Goal: Task Accomplishment & Management: Manage account settings

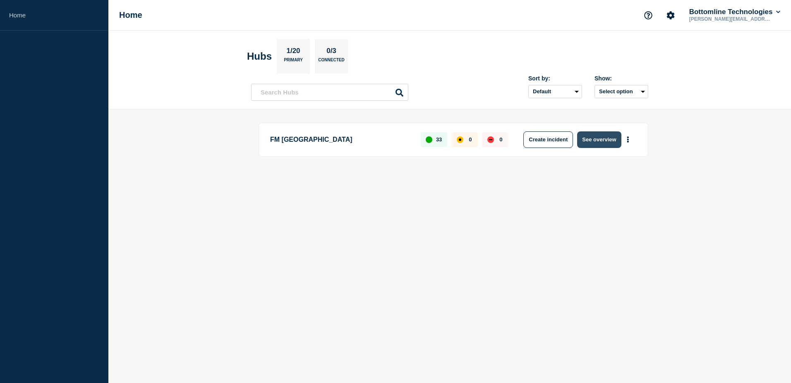
click at [599, 139] on button "See overview" at bounding box center [599, 139] width 44 height 17
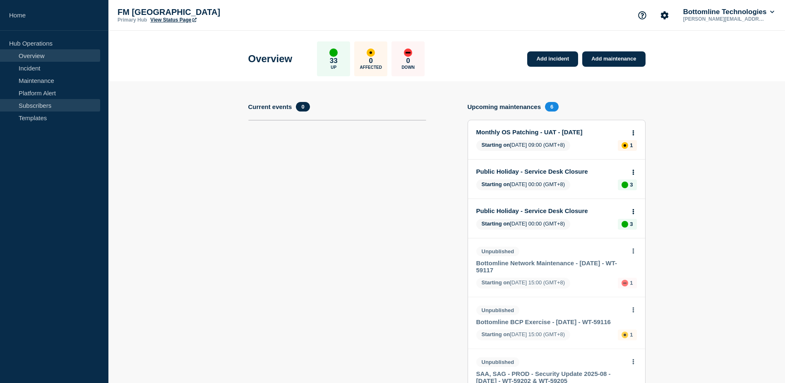
click at [54, 99] on link "Subscribers" at bounding box center [50, 105] width 100 height 12
click at [56, 84] on link "Maintenance" at bounding box center [50, 80] width 100 height 12
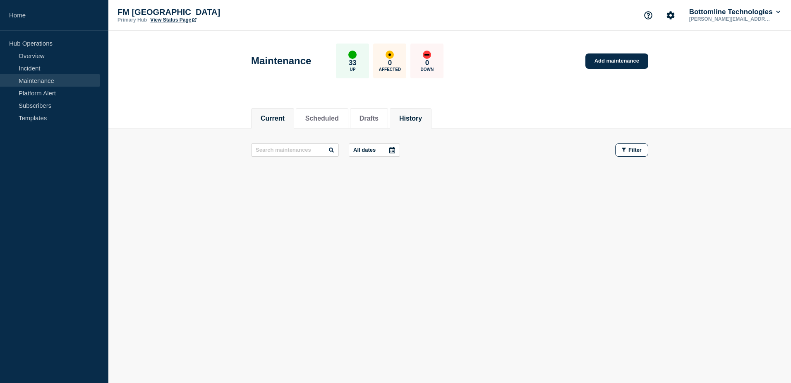
click at [413, 118] on button "History" at bounding box center [410, 118] width 23 height 7
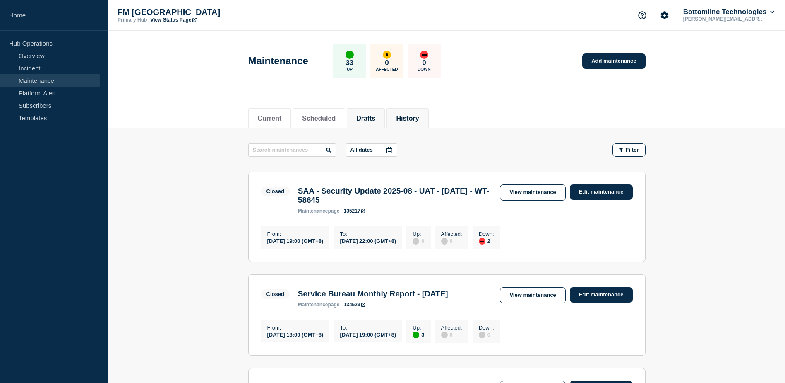
click at [371, 118] on button "Drafts" at bounding box center [365, 118] width 19 height 7
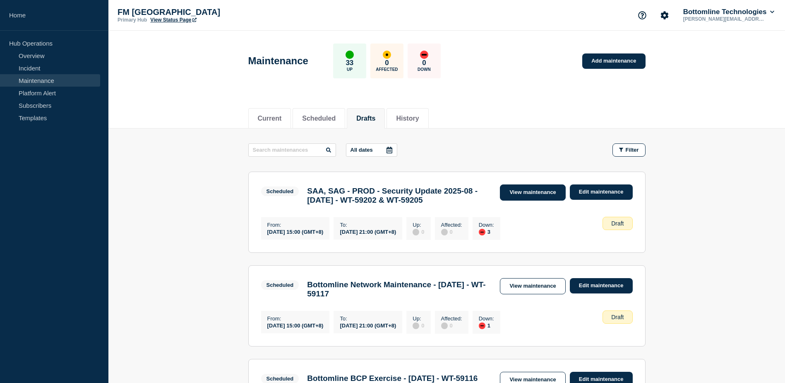
click at [529, 192] on link "View maintenance" at bounding box center [532, 192] width 65 height 16
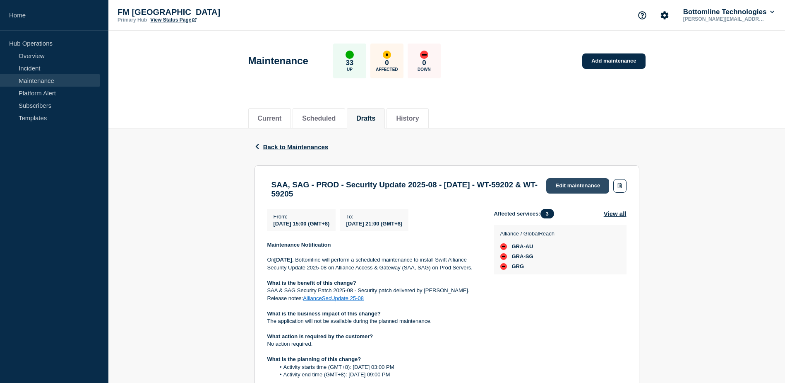
click at [575, 185] on link "Edit maintenance" at bounding box center [577, 185] width 63 height 15
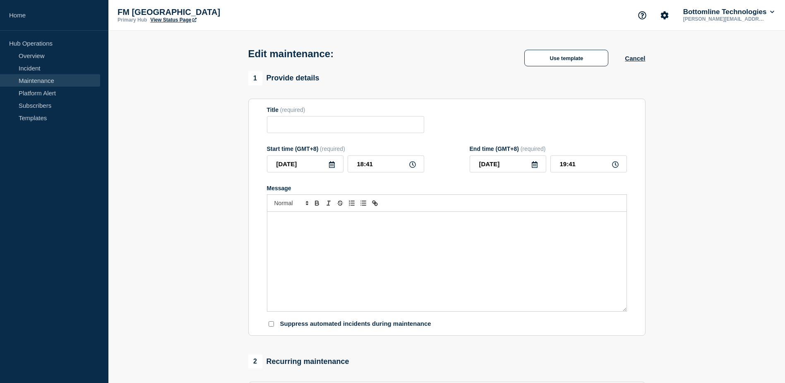
type input "SAA, SAG - PROD - Security Update 2025-08 - 27/SEP/2025 - WT-59202 & WT-59205"
type input "2025-09-27"
type input "15:00"
type input "2025-09-27"
type input "21:00"
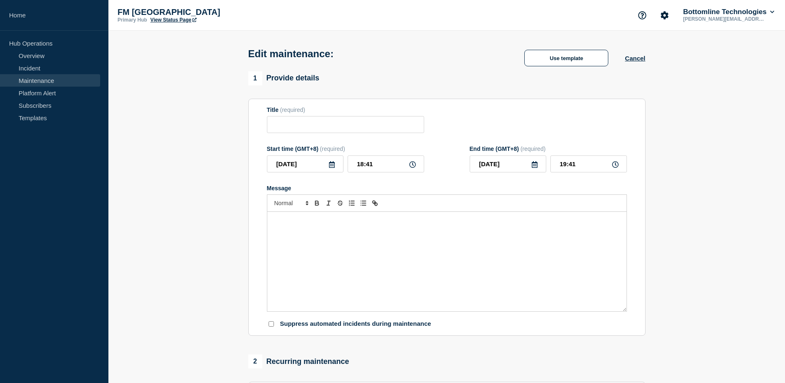
checkbox input "false"
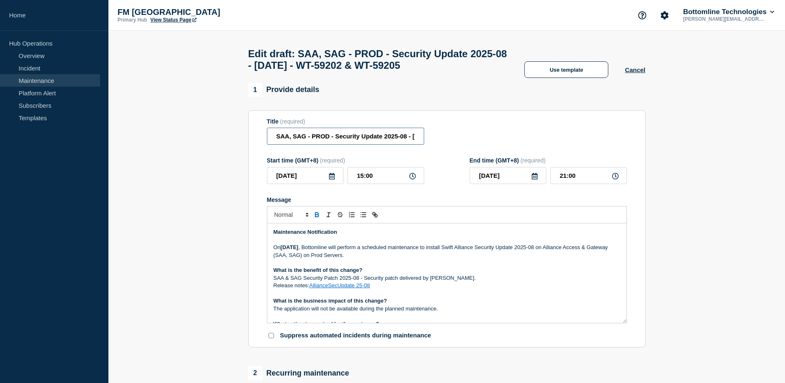
drag, startPoint x: 312, startPoint y: 139, endPoint x: 267, endPoint y: 137, distance: 44.7
click at [268, 137] on input "SAA, SAG - PROD - Security Update 2025-08 - 27/SEP/2025 - WT-59202 & WT-59205" at bounding box center [345, 136] width 157 height 17
click at [299, 138] on input "PROD - Security Update 2025-08 - 27/SEP/2025 - WT-59202 & WT-59205" at bounding box center [345, 136] width 157 height 17
paste input "AA, SAG - S"
click at [313, 140] on input "PROD - SAA, SAG - Security Update 2025-08 - 27/SEP/2025 - WT-59202 & WT-59205" at bounding box center [345, 136] width 157 height 17
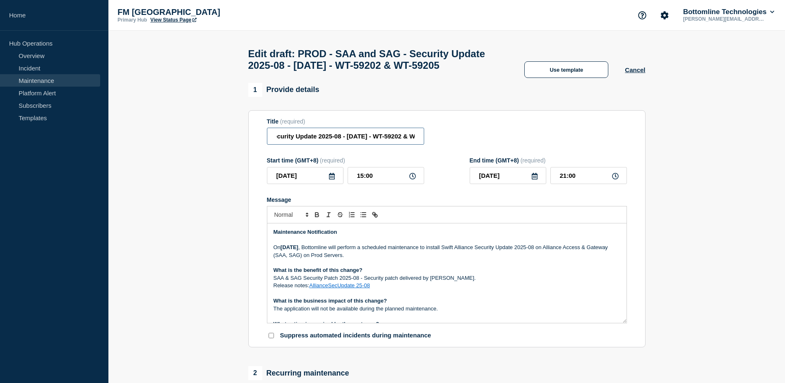
scroll to position [0, 116]
drag, startPoint x: 314, startPoint y: 149, endPoint x: 431, endPoint y: 145, distance: 116.8
click at [431, 145] on div "Title (required) PROD - SAA and SAG - Security Update 2025-08 - 27/SEP/2025 - W…" at bounding box center [447, 131] width 360 height 27
click at [404, 144] on input "PROD - SAA and SAG - Security Update 2025-08 - 27/SEP/2025 - WT-59202 & WT-59205" at bounding box center [345, 136] width 157 height 17
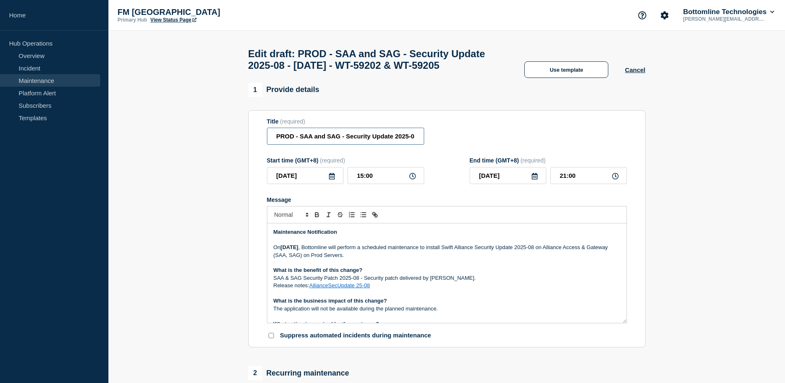
drag, startPoint x: 411, startPoint y: 154, endPoint x: 265, endPoint y: 154, distance: 147.0
click at [265, 154] on section "Title (required) PROD - SAA and SAG - Security Update 2025-08 - 27/SEP/2025 - W…" at bounding box center [446, 228] width 397 height 237
click at [346, 144] on input "PROD - SAA and SAG - Security Update 2025-08 - 27/SEP/2025 - WT-59202 & WT-59205" at bounding box center [345, 136] width 157 height 17
drag, startPoint x: 346, startPoint y: 155, endPoint x: 408, endPoint y: 154, distance: 62.1
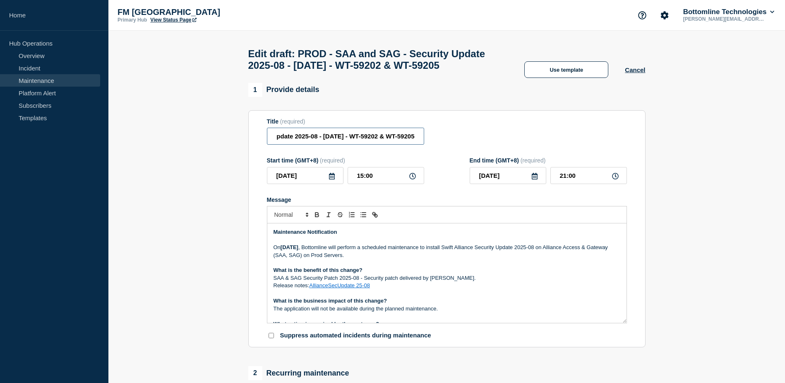
click at [411, 144] on input "PROD - SAA and SAG - Security Update 2025-08 - 27/SEP/2025 - WT-59202 & WT-59205" at bounding box center [345, 136] width 157 height 17
type input "PROD - SAA and SAG - Security Update 2025-08 - 27/SEP/2025 - WT-59202 & WT-59205"
click at [458, 145] on div "Title (required) PROD - SAA and SAG - Security Update 2025-08 - 27/SEP/2025 - W…" at bounding box center [447, 131] width 360 height 27
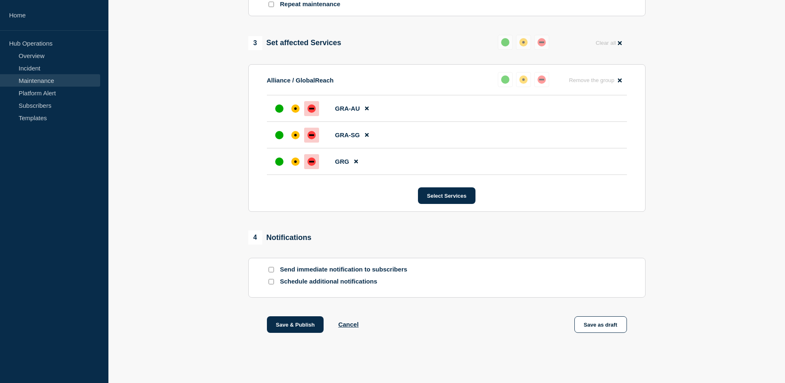
scroll to position [422, 0]
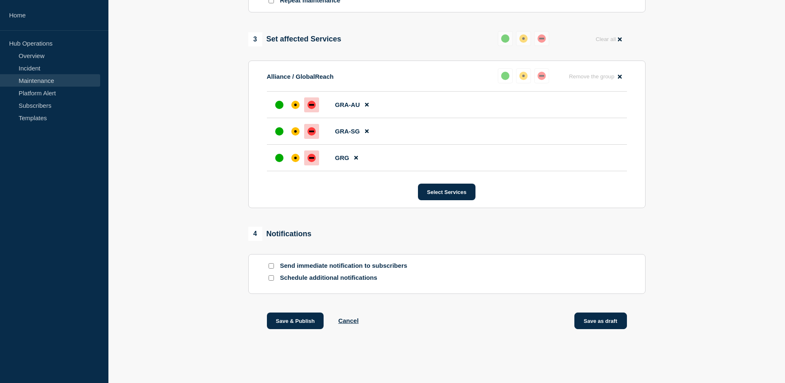
click at [605, 322] on button "Save as draft" at bounding box center [601, 320] width 53 height 17
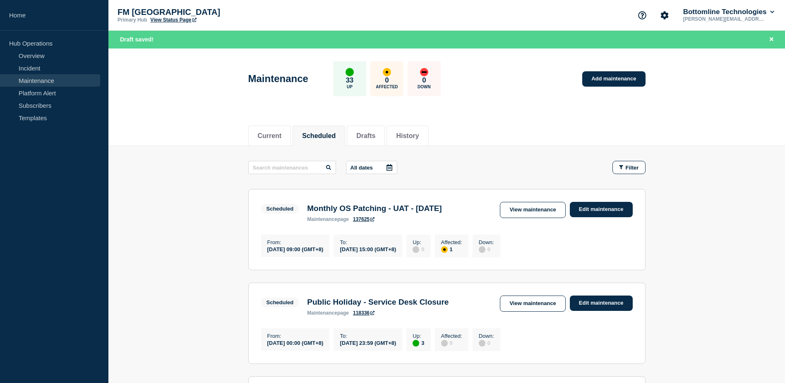
click at [53, 82] on link "Maintenance" at bounding box center [50, 80] width 100 height 12
click at [40, 88] on link "Platform Alert" at bounding box center [50, 93] width 100 height 12
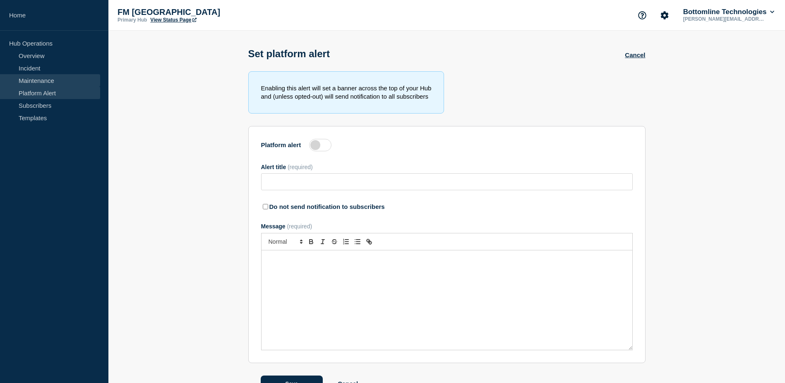
click at [39, 80] on link "Maintenance" at bounding box center [50, 80] width 100 height 12
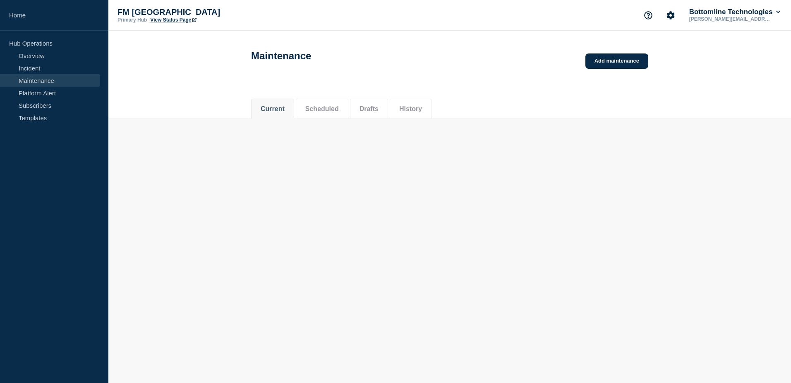
click at [39, 80] on link "Maintenance" at bounding box center [50, 80] width 100 height 12
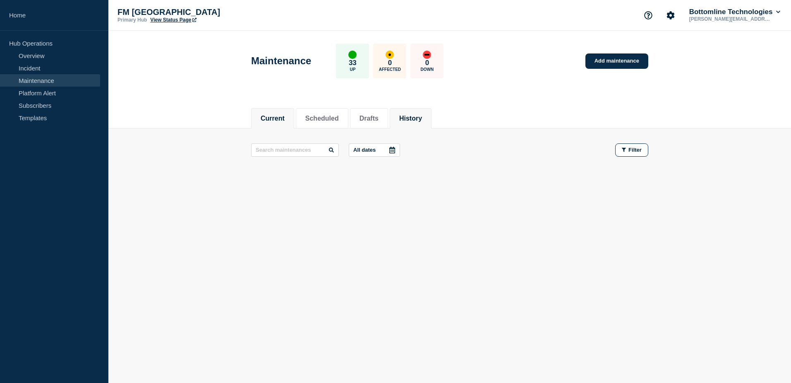
click at [422, 116] on button "History" at bounding box center [410, 118] width 23 height 7
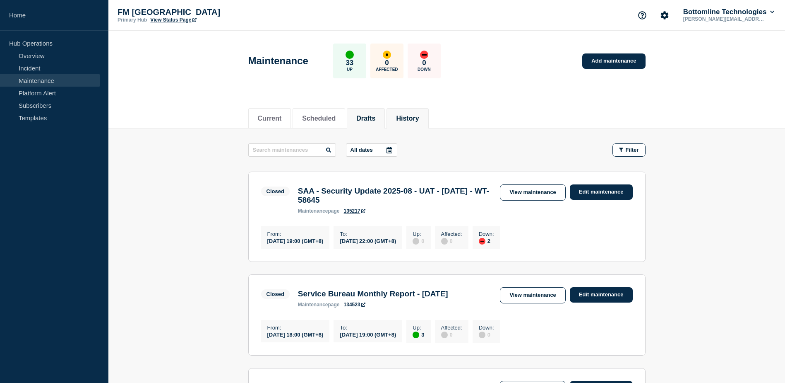
click at [375, 120] on button "Drafts" at bounding box center [365, 118] width 19 height 7
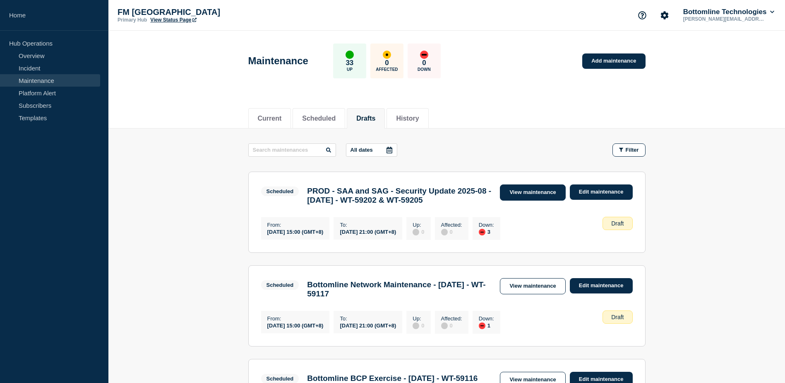
click at [534, 193] on link "View maintenance" at bounding box center [532, 192] width 65 height 16
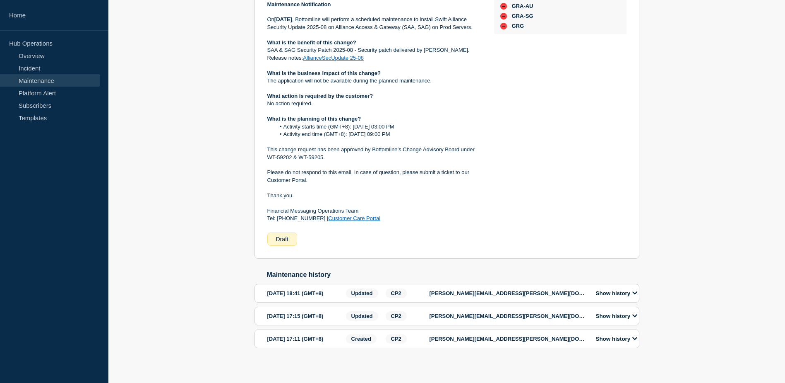
scroll to position [248, 0]
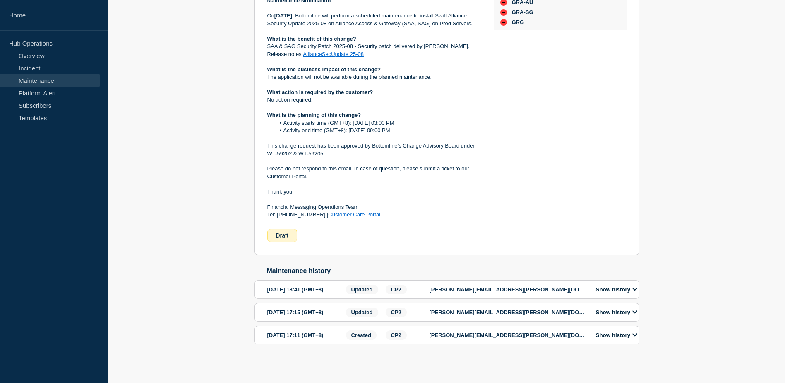
click at [351, 57] on link "AllianceSecUpdate 25-08" at bounding box center [333, 54] width 61 height 6
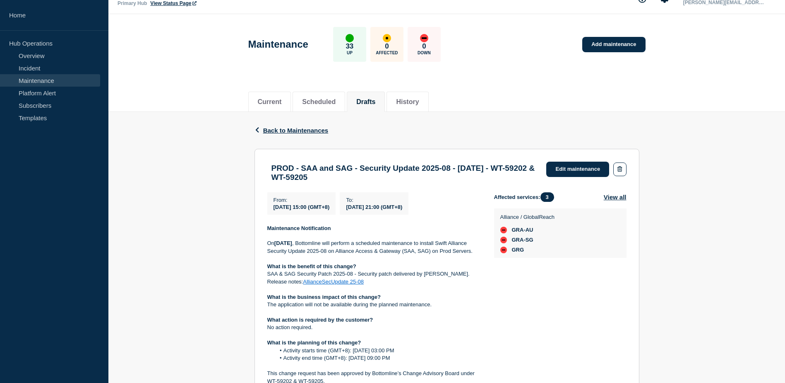
scroll to position [0, 0]
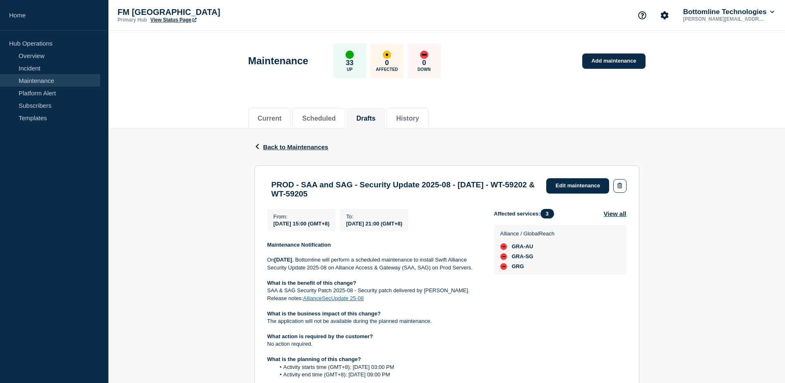
drag, startPoint x: 277, startPoint y: 197, endPoint x: 373, endPoint y: 197, distance: 95.2
click at [373, 197] on h3 "PROD - SAA and SAG - Security Update 2025-08 - 27/SEP/2025 - WT-59202 & WT-59205" at bounding box center [405, 189] width 267 height 18
drag, startPoint x: 373, startPoint y: 197, endPoint x: 366, endPoint y: 197, distance: 6.6
click at [583, 340] on div "Affected services: 3 View all Alliance / GlobalReach GRA-AU GRA-SG GRG" at bounding box center [560, 347] width 132 height 277
